Goal: Communication & Community: Answer question/provide support

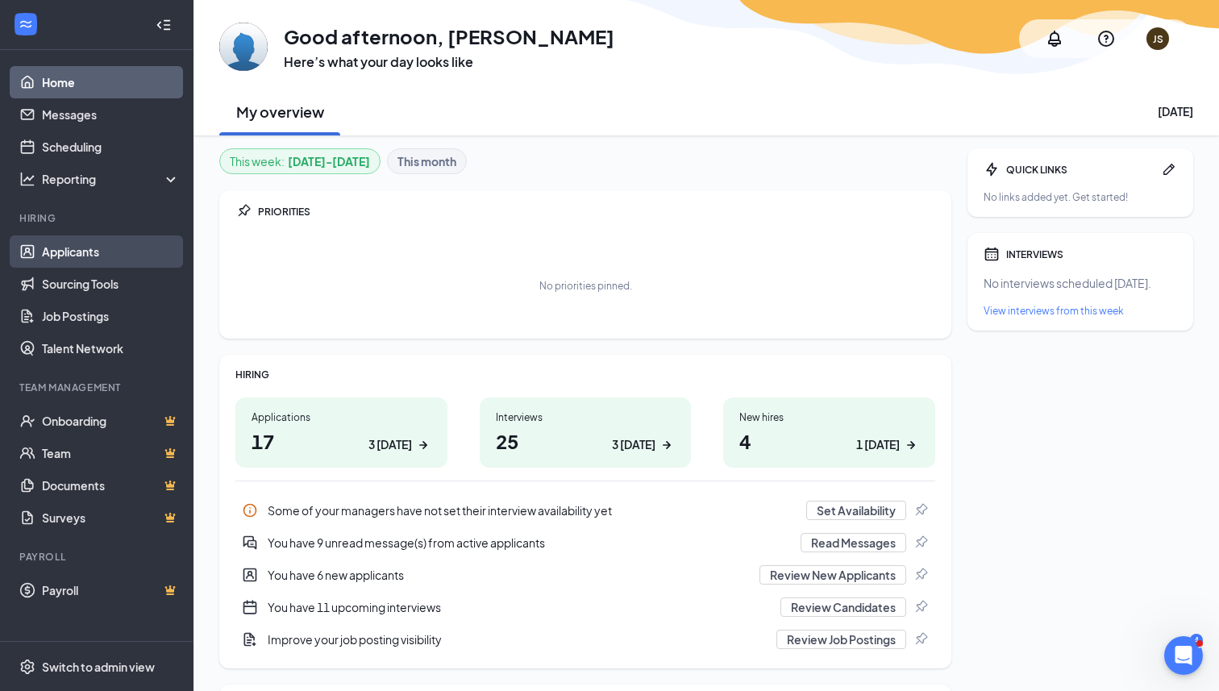
click at [96, 255] on link "Applicants" at bounding box center [111, 251] width 138 height 32
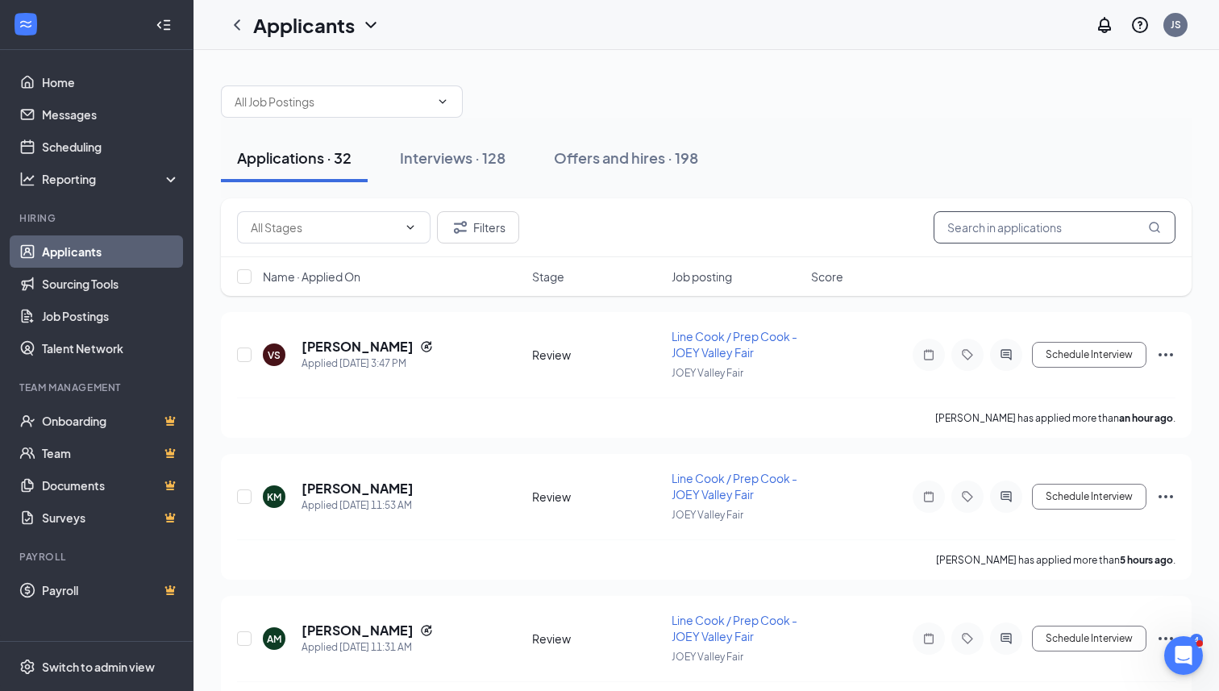
click at [1019, 225] on input "text" at bounding box center [1054, 227] width 242 height 32
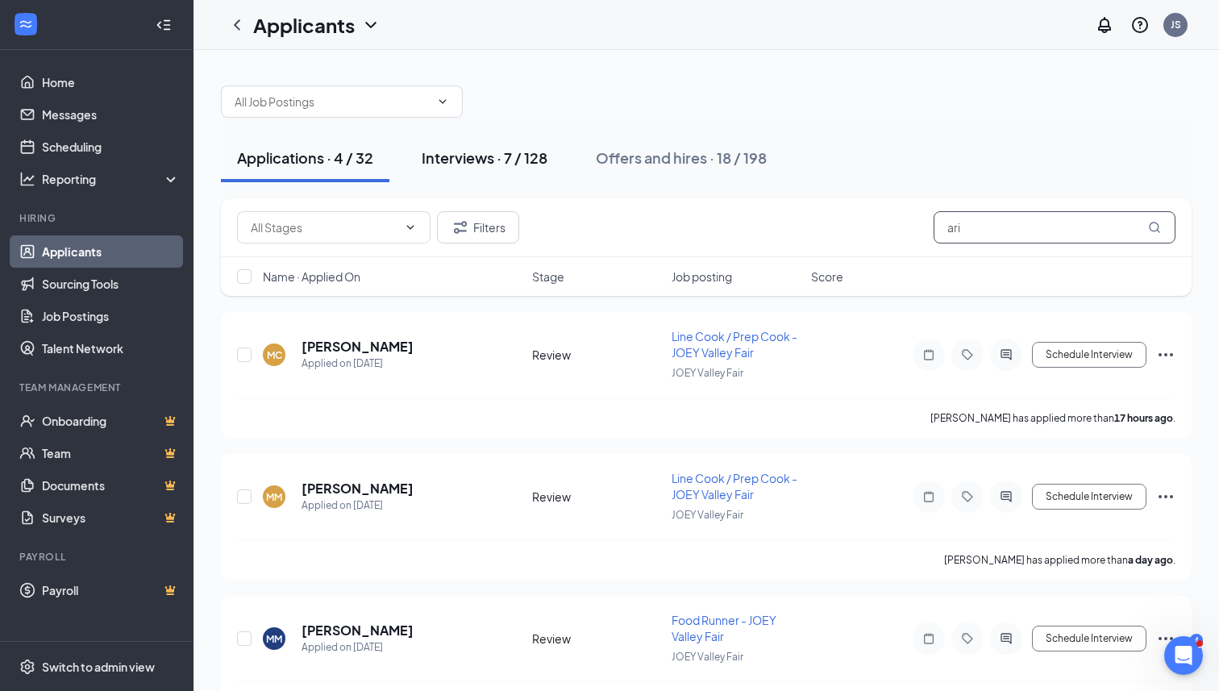
type input "ari"
click at [517, 159] on div "Interviews · 7 / 128" at bounding box center [485, 157] width 126 height 20
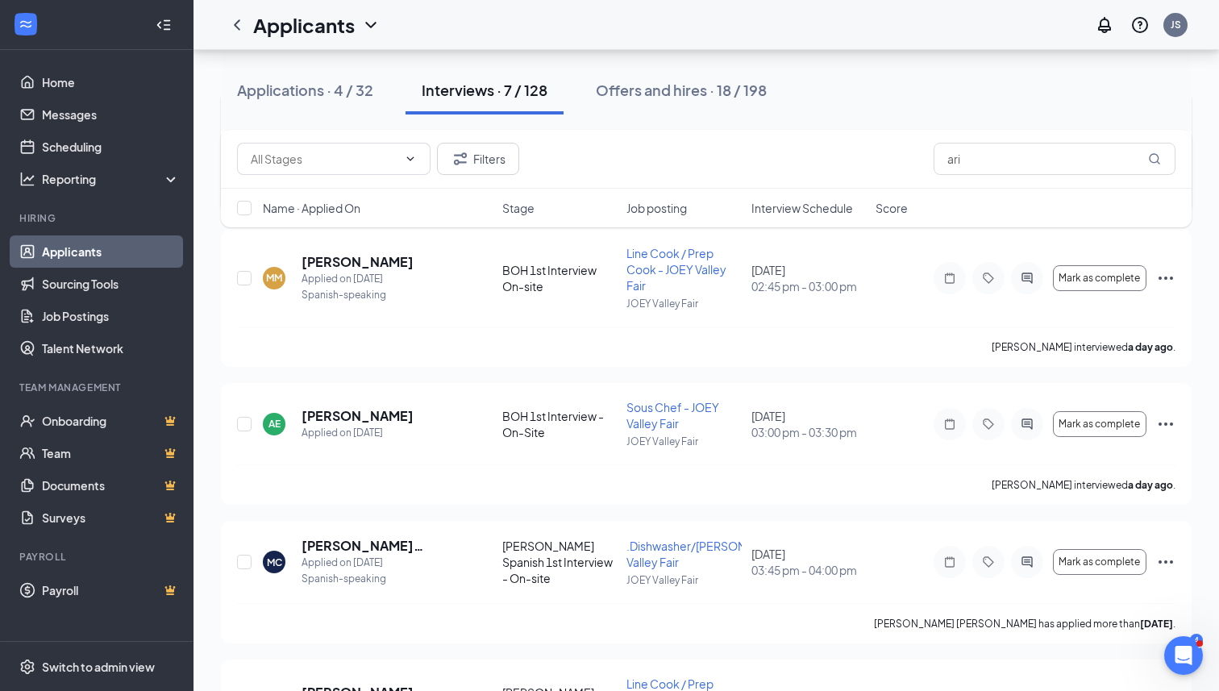
scroll to position [246, 0]
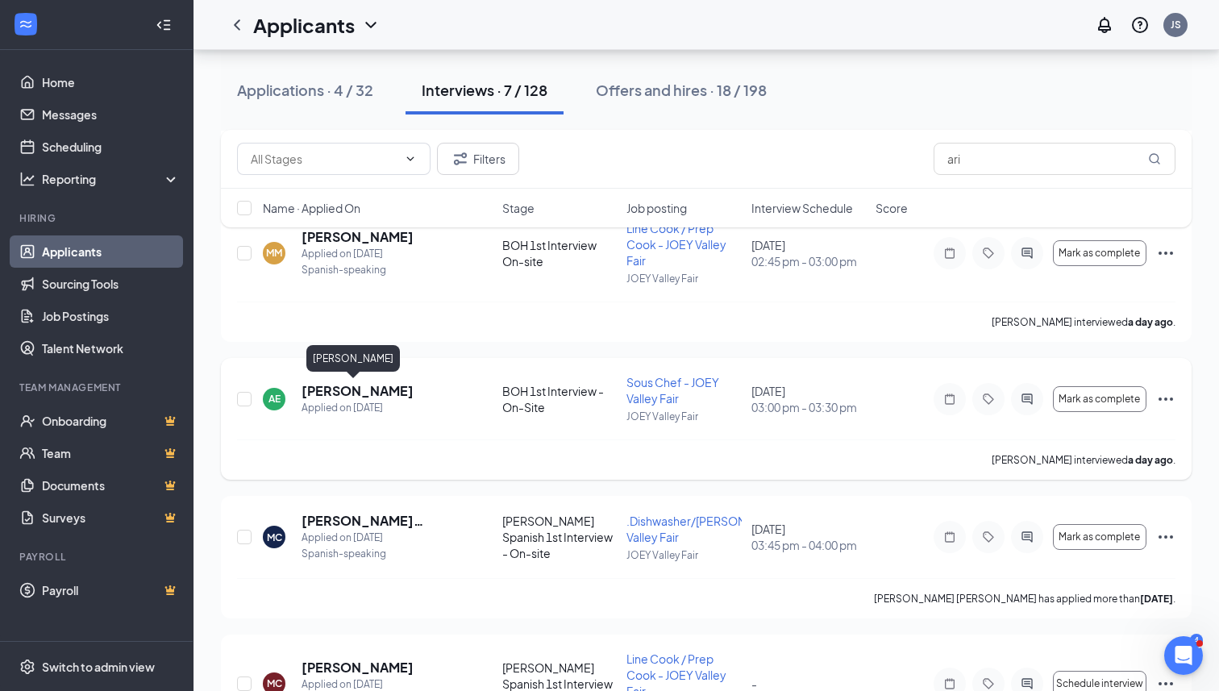
click at [364, 390] on h5 "[PERSON_NAME]" at bounding box center [357, 391] width 112 height 18
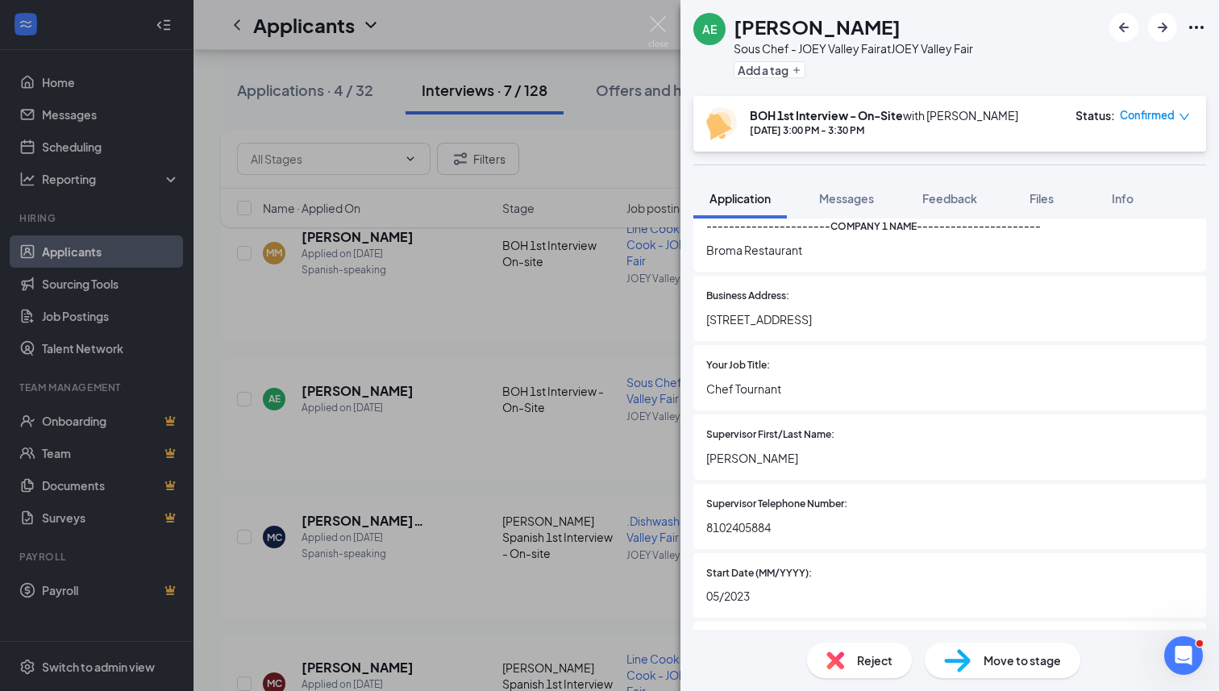
scroll to position [1664, 0]
click at [654, 25] on img at bounding box center [658, 31] width 20 height 31
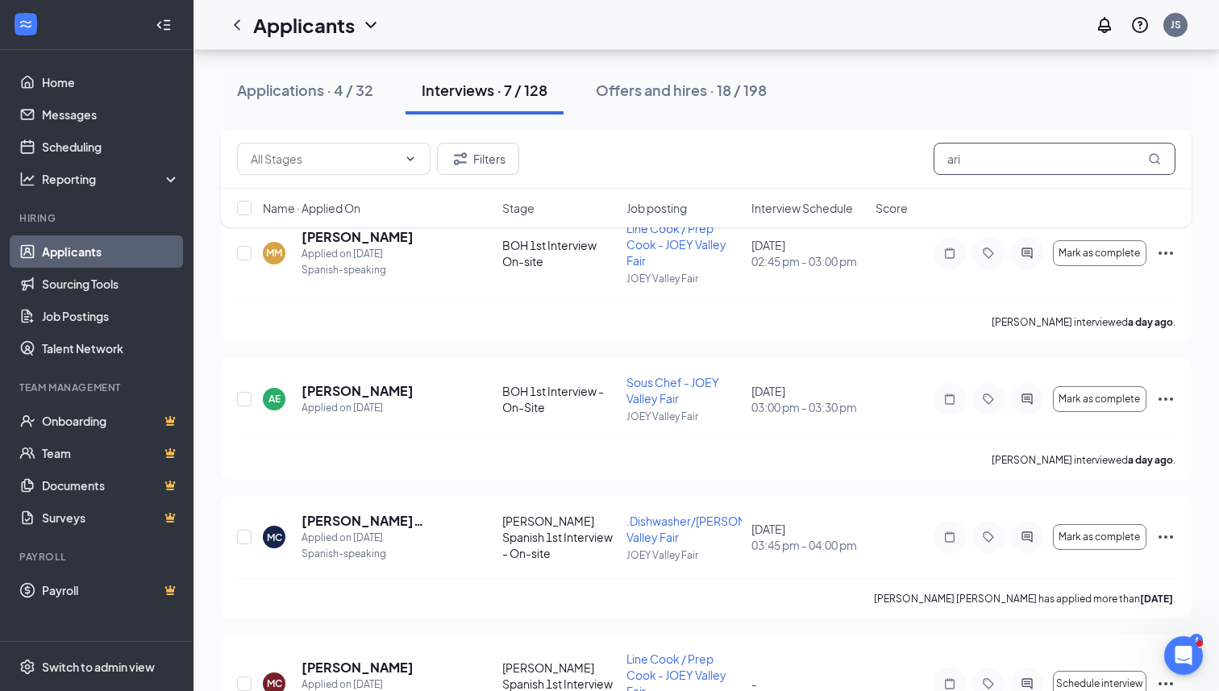
click at [1007, 166] on input "ari" at bounding box center [1054, 159] width 242 height 32
type input "[PERSON_NAME]"
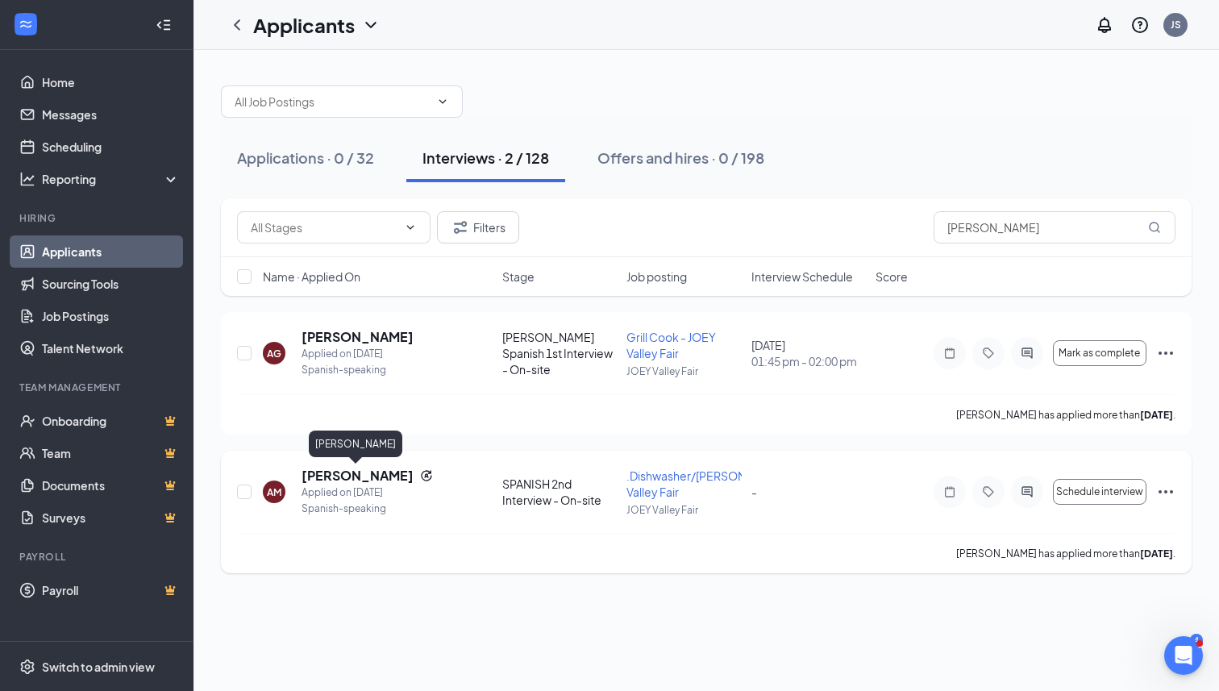
click at [368, 471] on h5 "[PERSON_NAME]" at bounding box center [357, 476] width 112 height 18
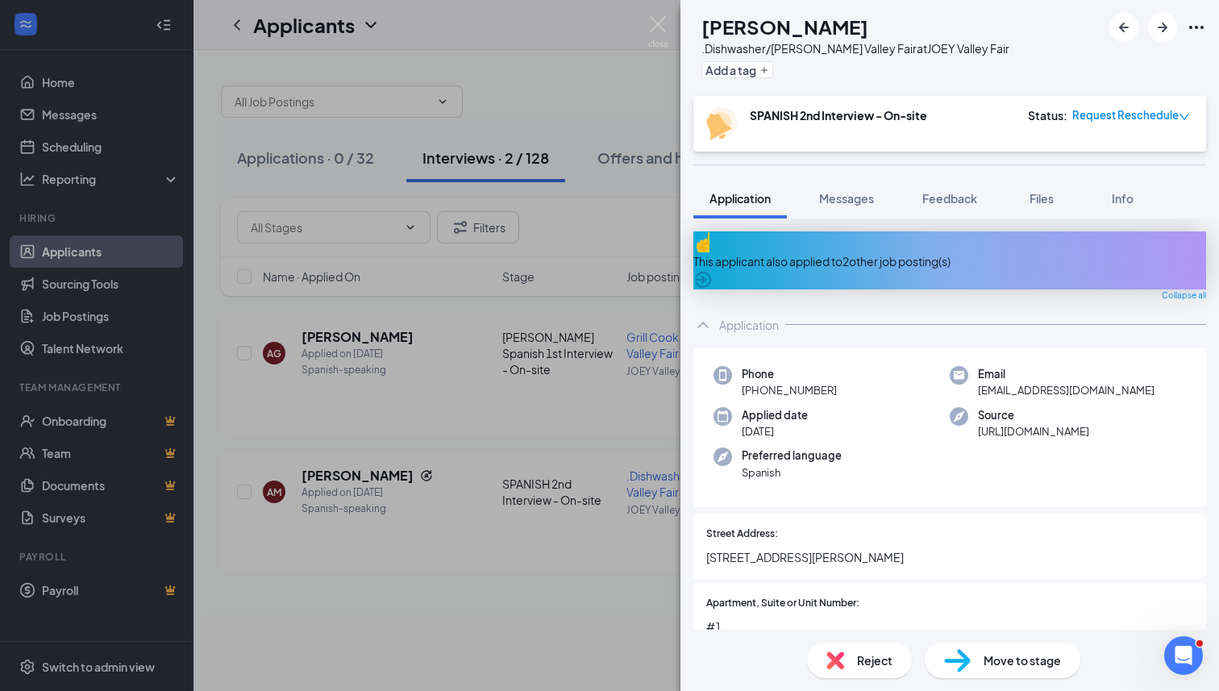
click at [905, 252] on div "This applicant also applied to 2 other job posting(s)" at bounding box center [949, 261] width 513 height 18
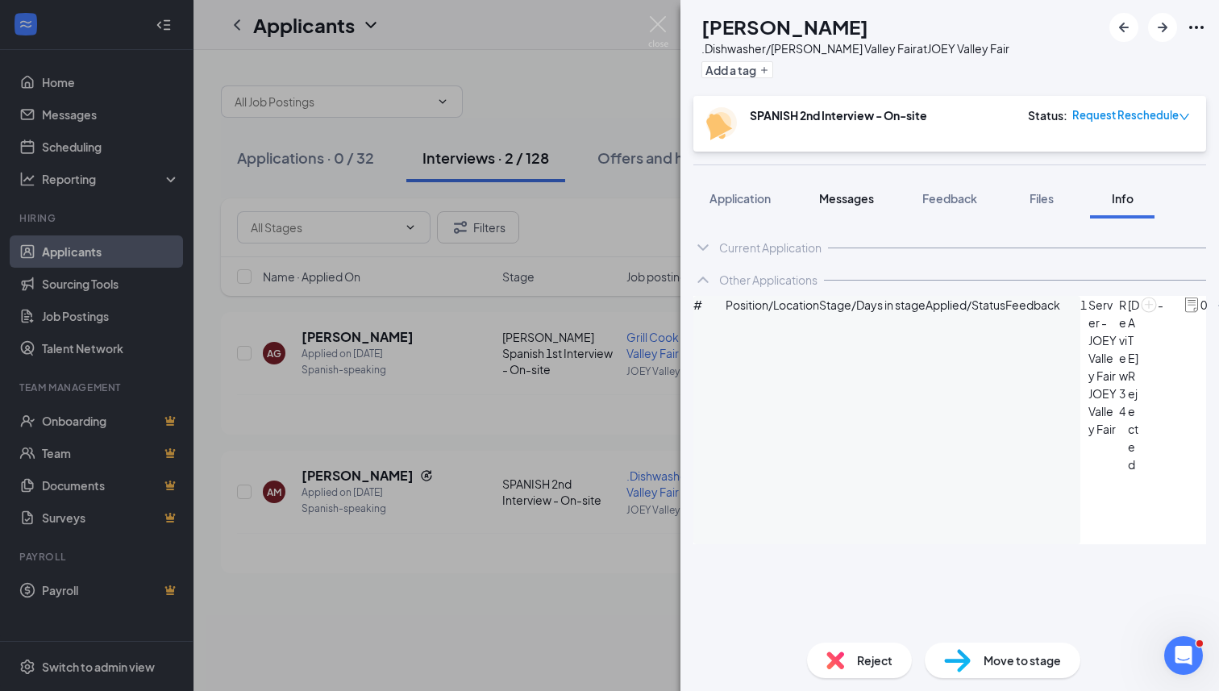
click at [847, 203] on span "Messages" at bounding box center [846, 198] width 55 height 15
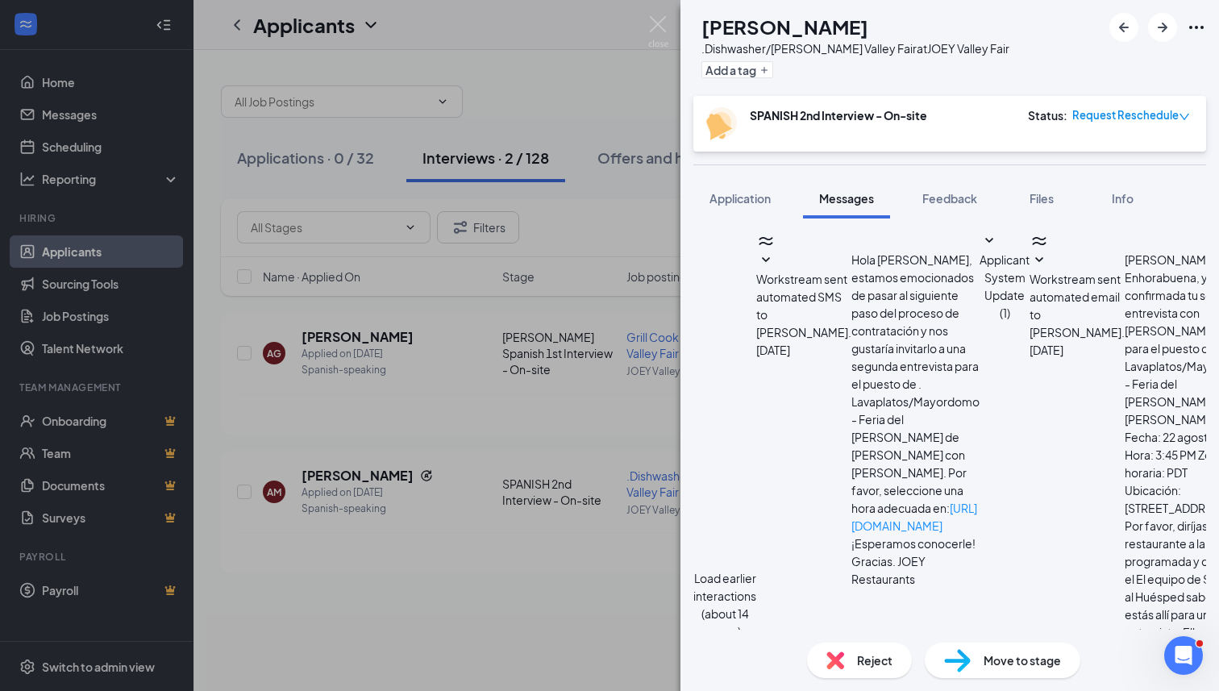
scroll to position [688, 0]
type textarea "H"
paste textarea "[PERSON_NAME], ¿Sigues interesada en seguir adelante? Necesitamos una segunda r…"
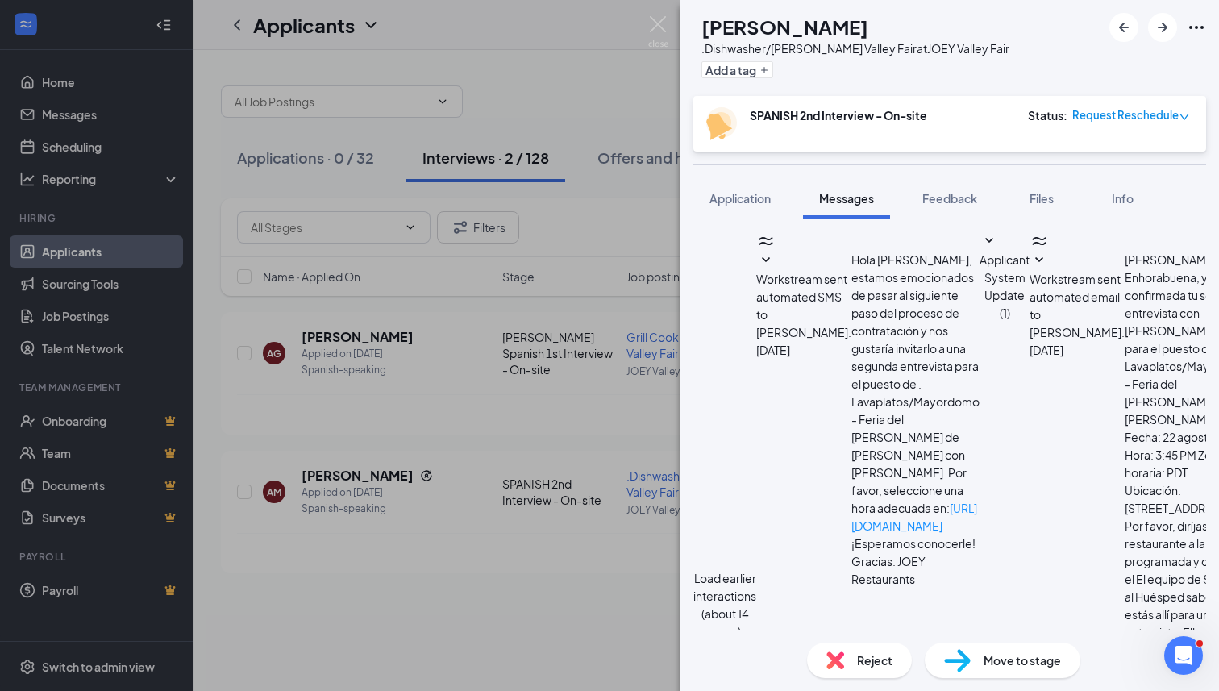
type textarea "[PERSON_NAME], ¿Sigues interesada en seguir adelante? Necesitamos una segunda r…"
click at [658, 26] on img at bounding box center [658, 31] width 20 height 31
